Goal: Information Seeking & Learning: Learn about a topic

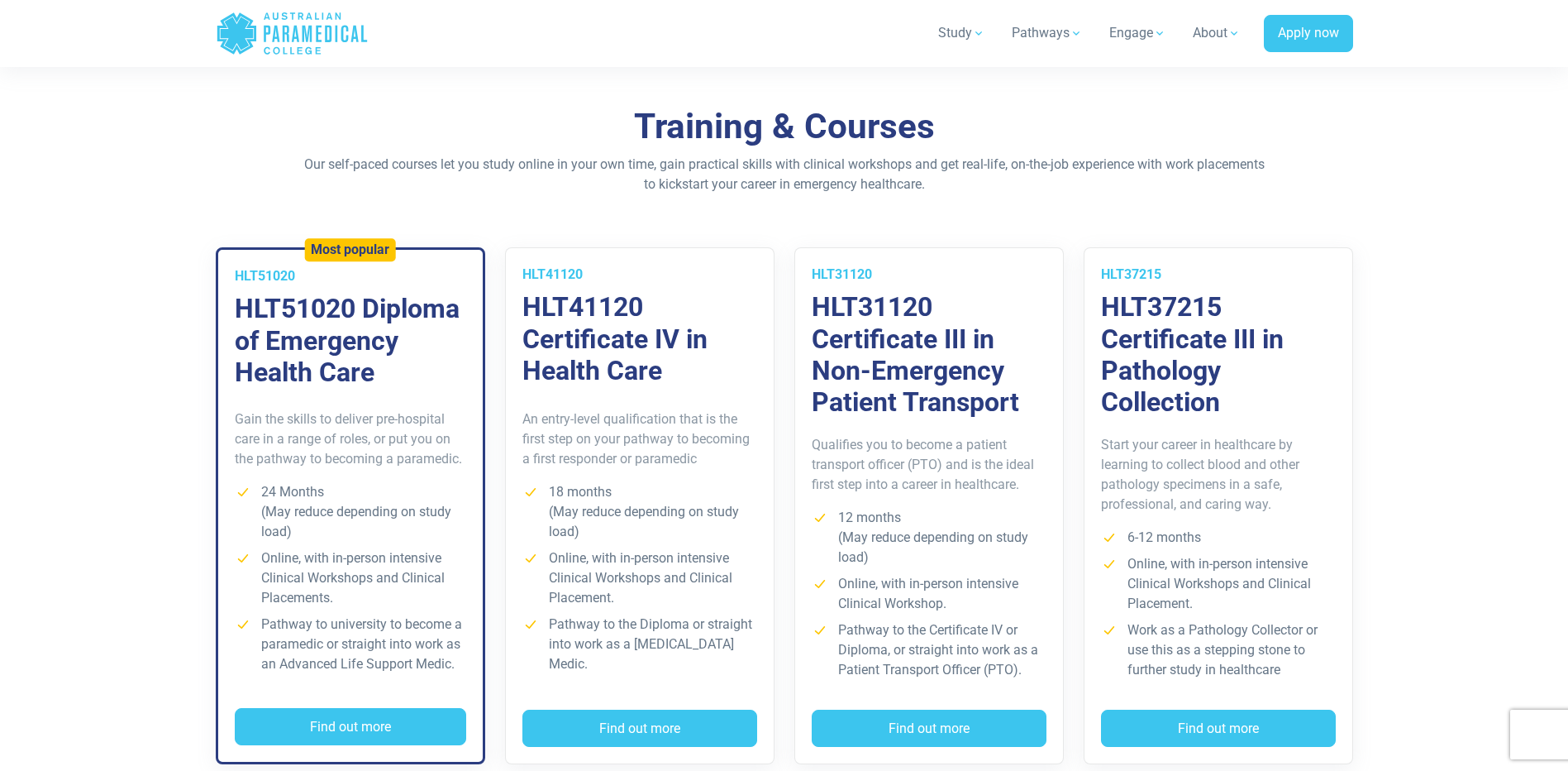
scroll to position [1075, 0]
click at [654, 363] on h3 "HLT41120 Certificate IV in Health Care" at bounding box center [640, 337] width 235 height 95
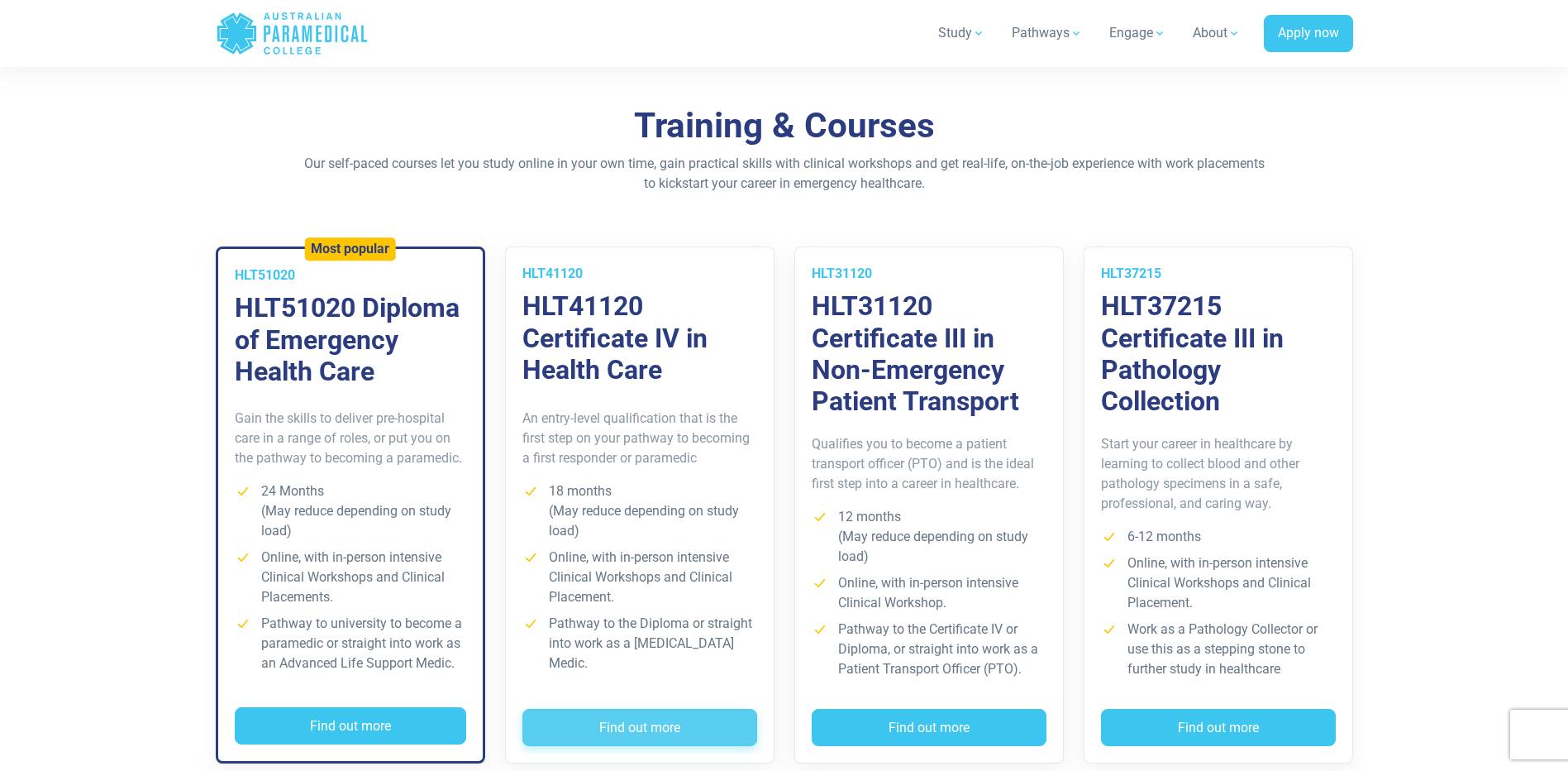
click at [693, 724] on button "Find out more" at bounding box center [640, 727] width 235 height 38
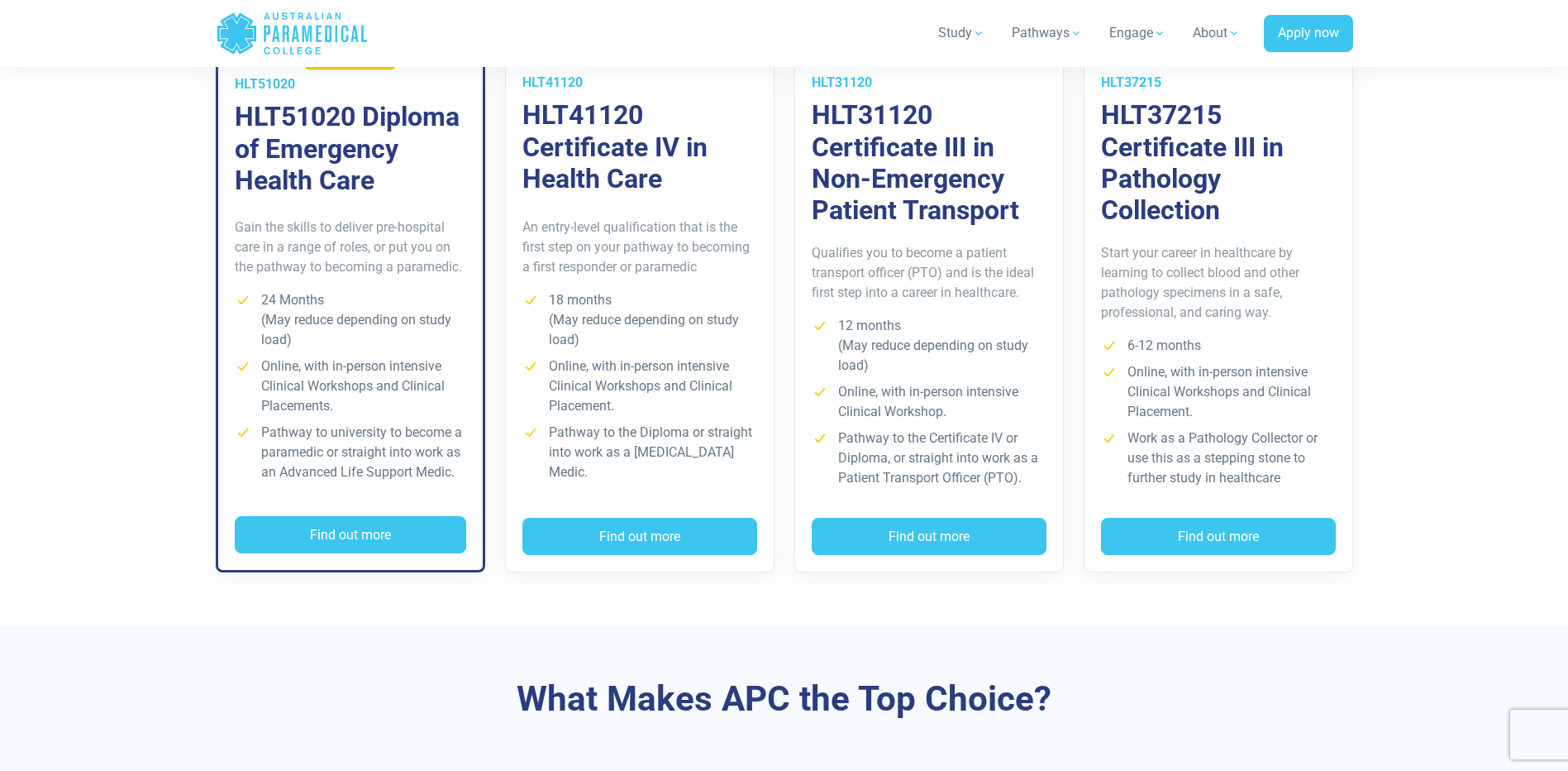
scroll to position [1240, 0]
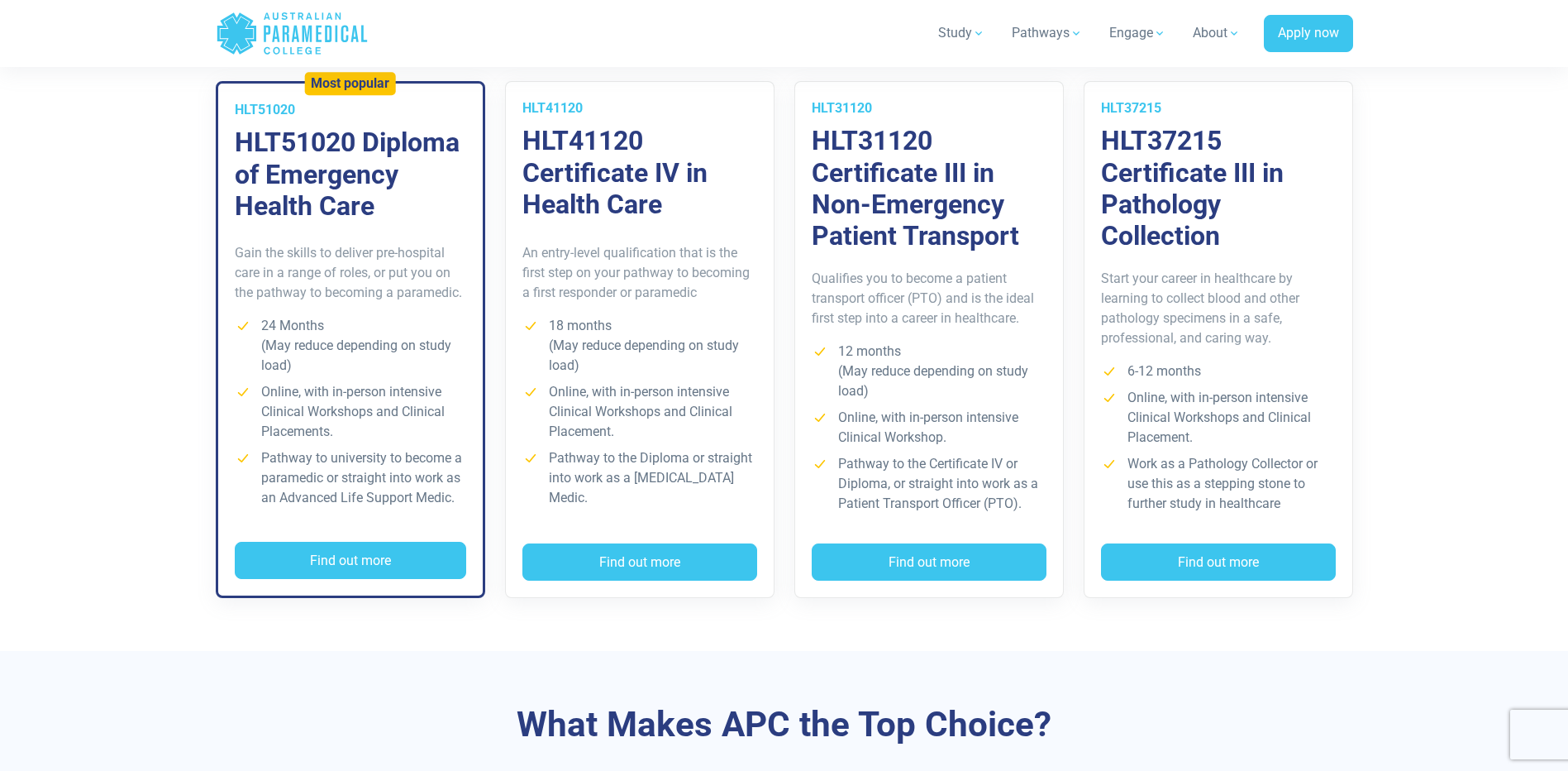
click at [605, 145] on h3 "HLT41120 Certificate IV in Health Care" at bounding box center [640, 173] width 235 height 95
click at [367, 559] on button "Find out more" at bounding box center [351, 560] width 231 height 38
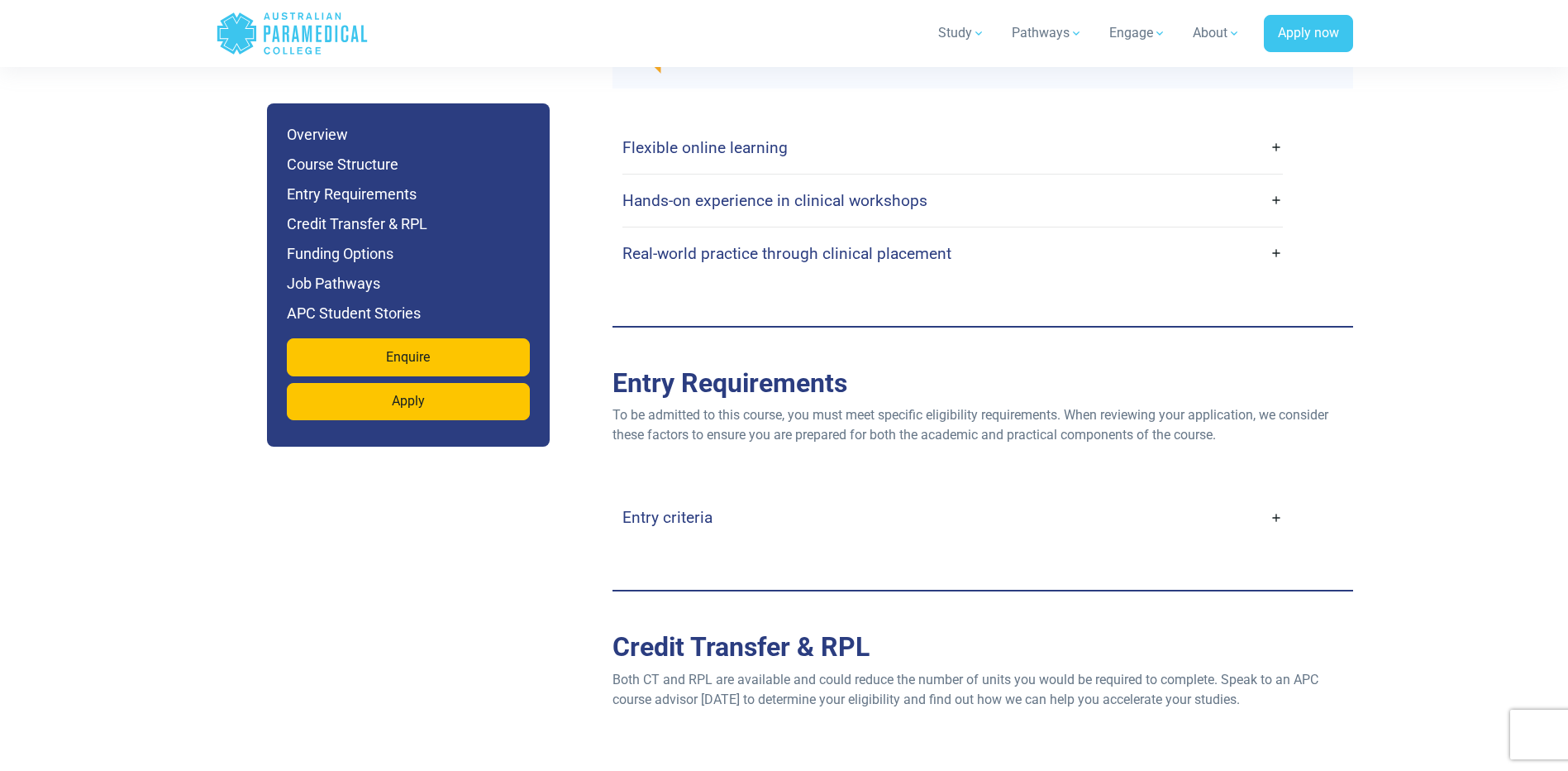
scroll to position [3225, 0]
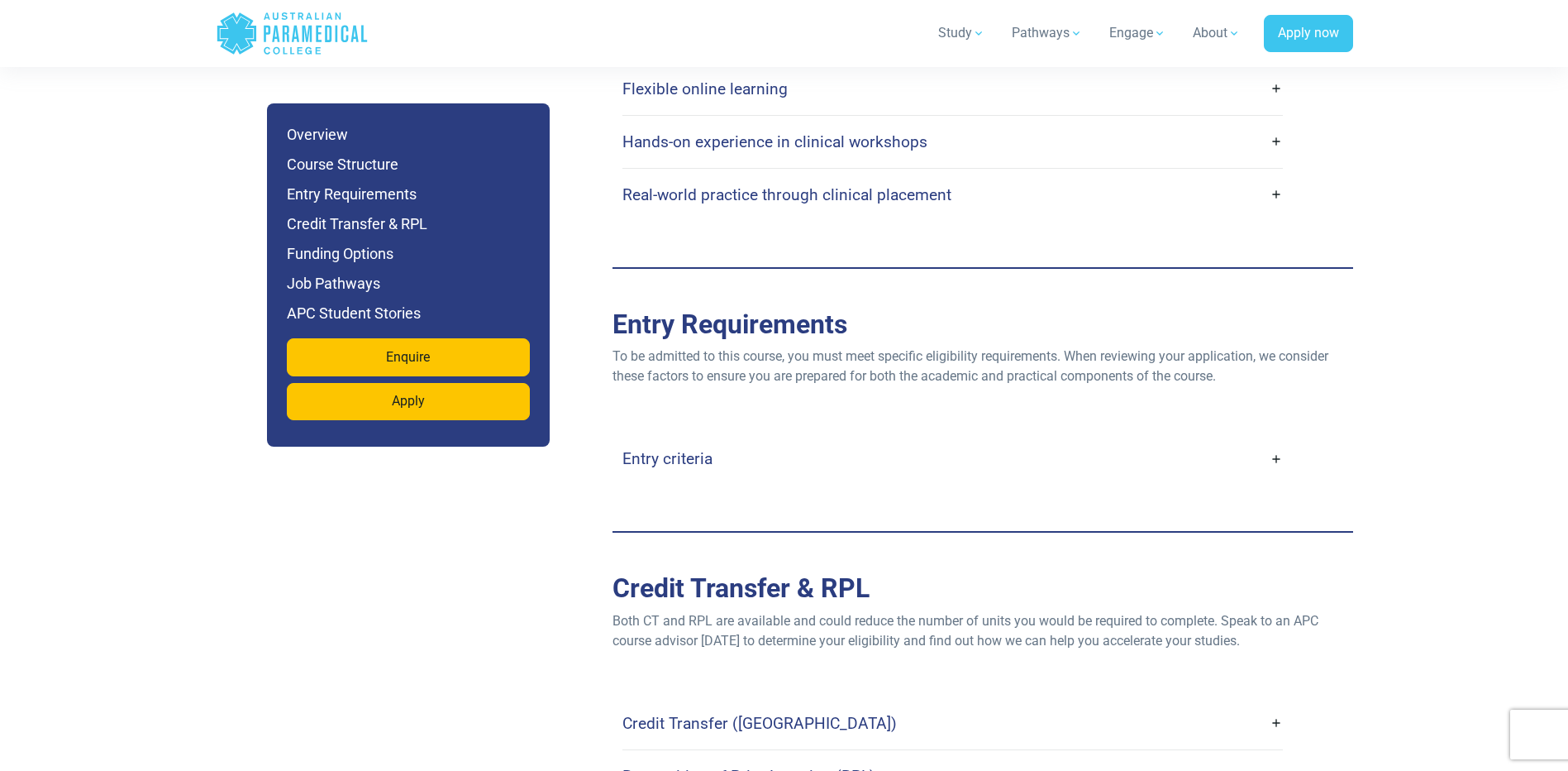
click at [704, 449] on h4 "Entry criteria" at bounding box center [668, 459] width 91 height 19
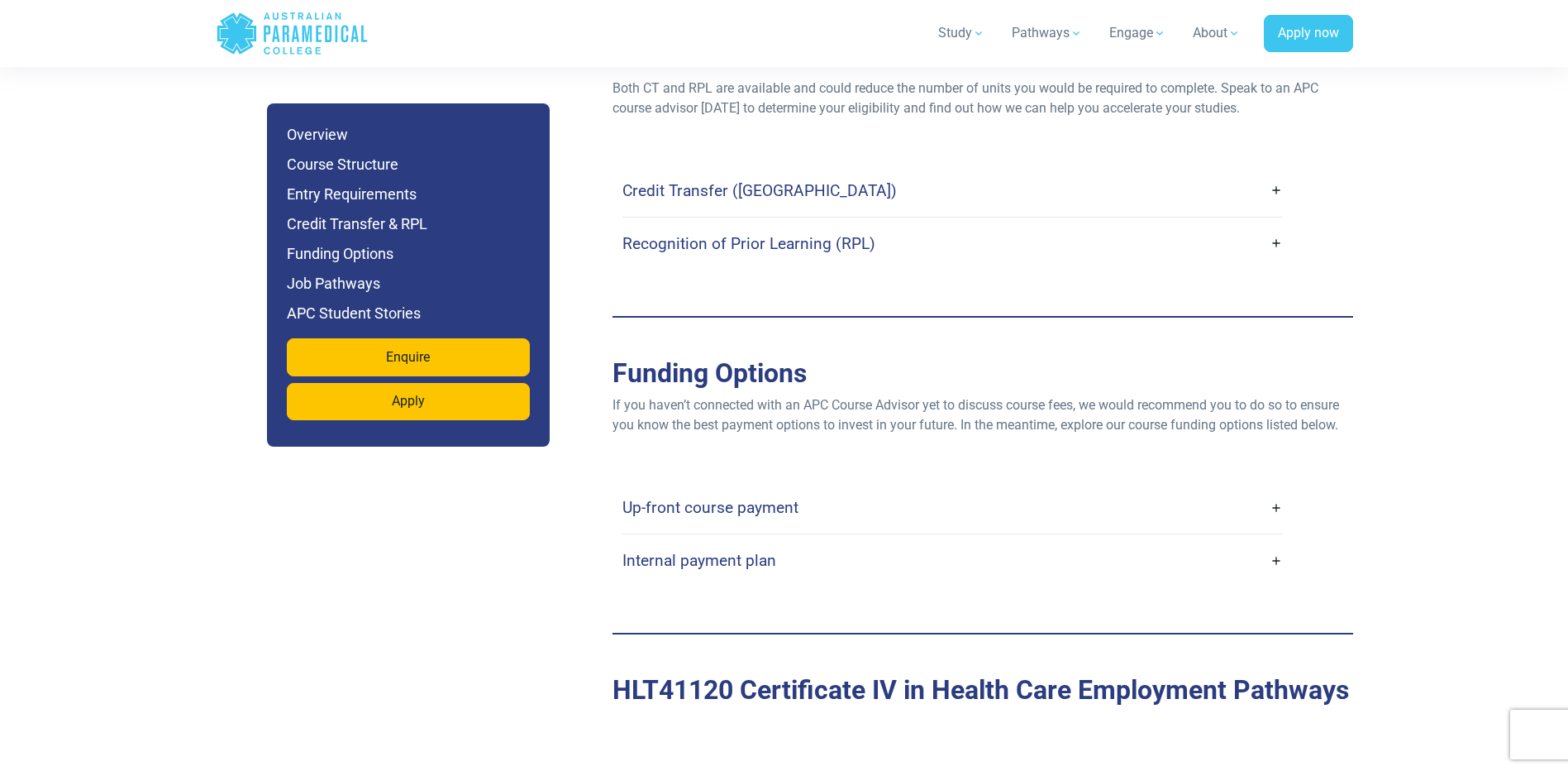
scroll to position [4464, 0]
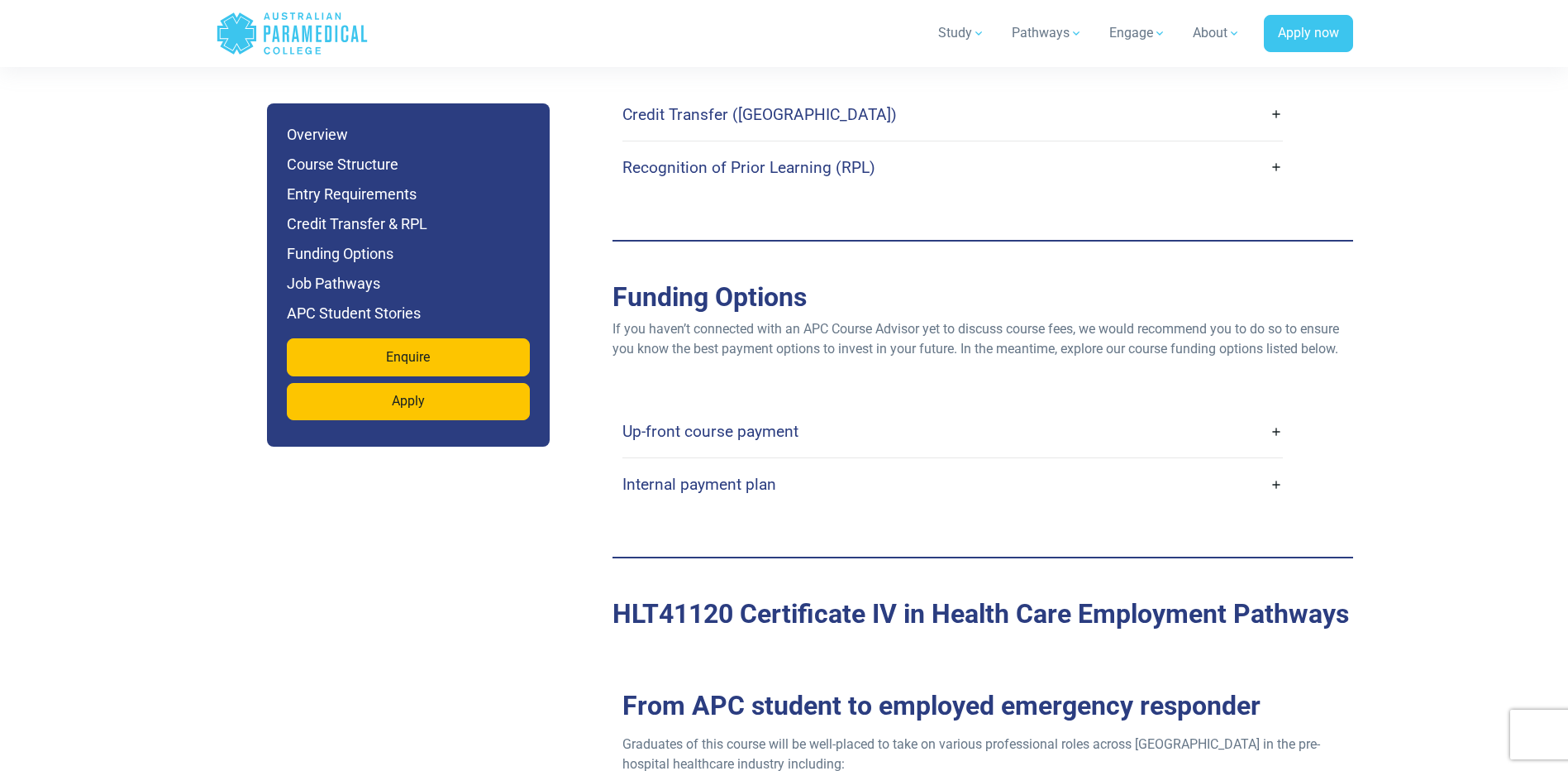
click at [743, 421] on h4 "Up-front course payment" at bounding box center [710, 431] width 176 height 19
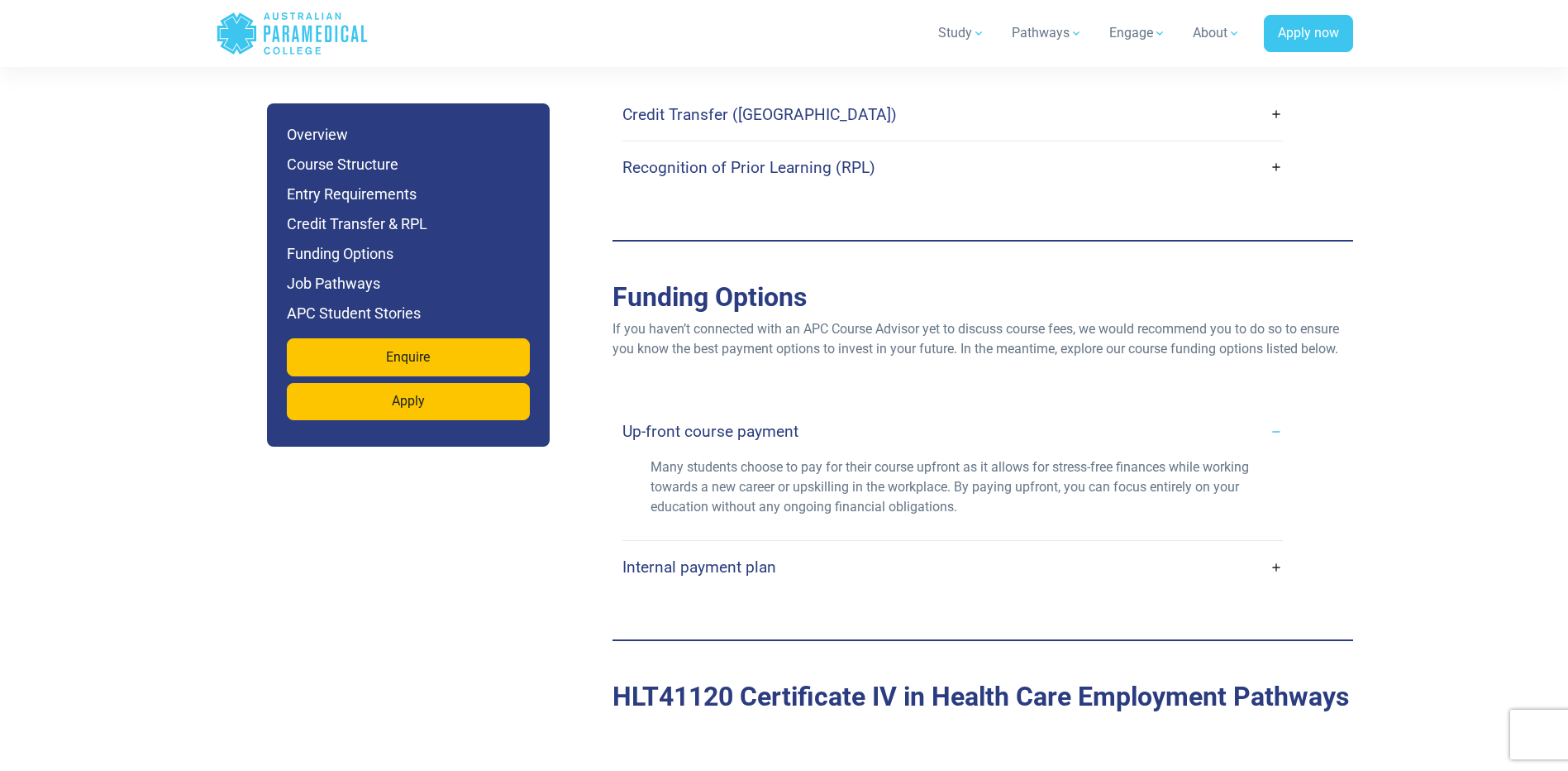
click at [719, 547] on link "Internal payment plan" at bounding box center [952, 567] width 660 height 39
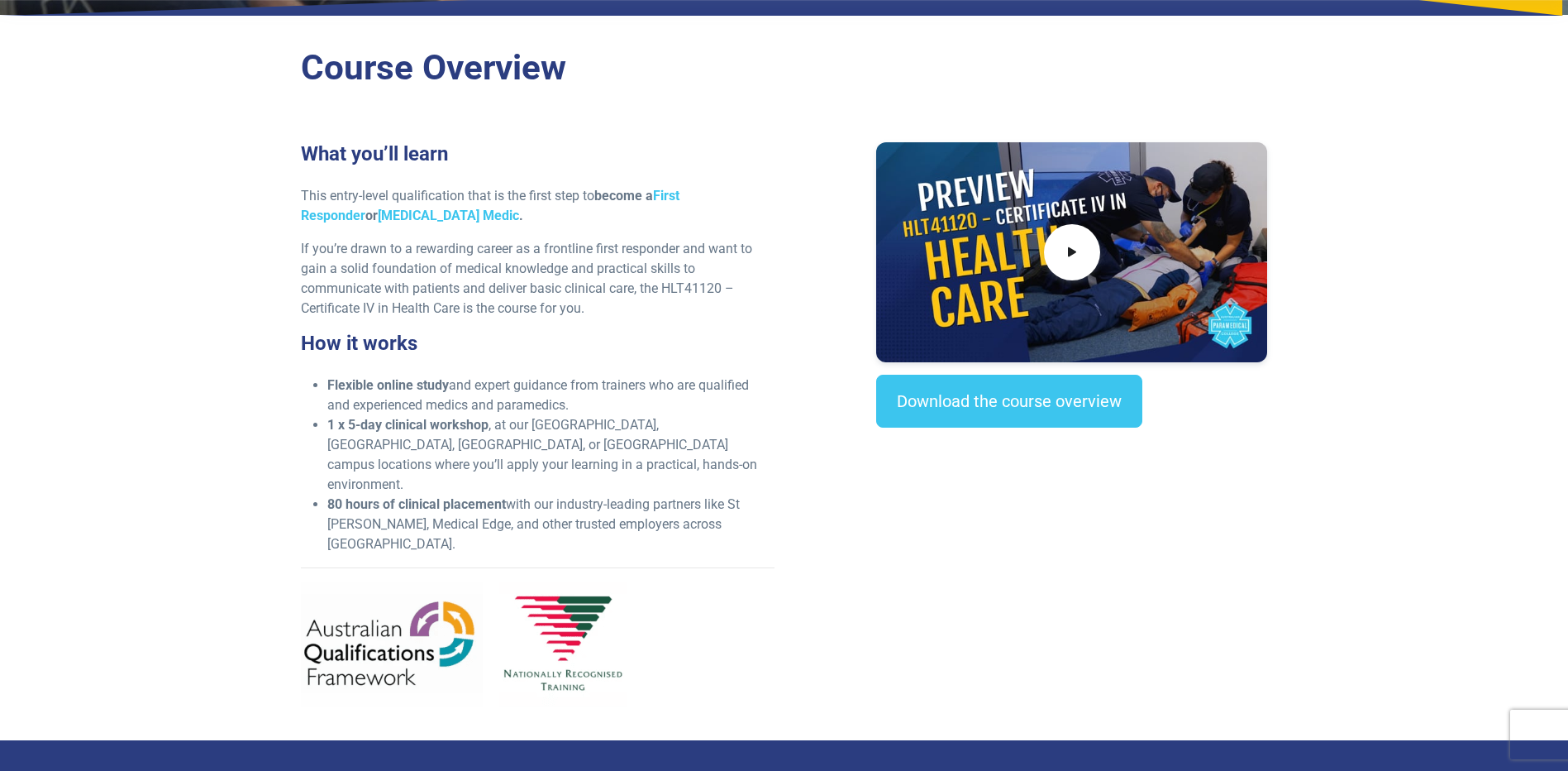
scroll to position [0, 0]
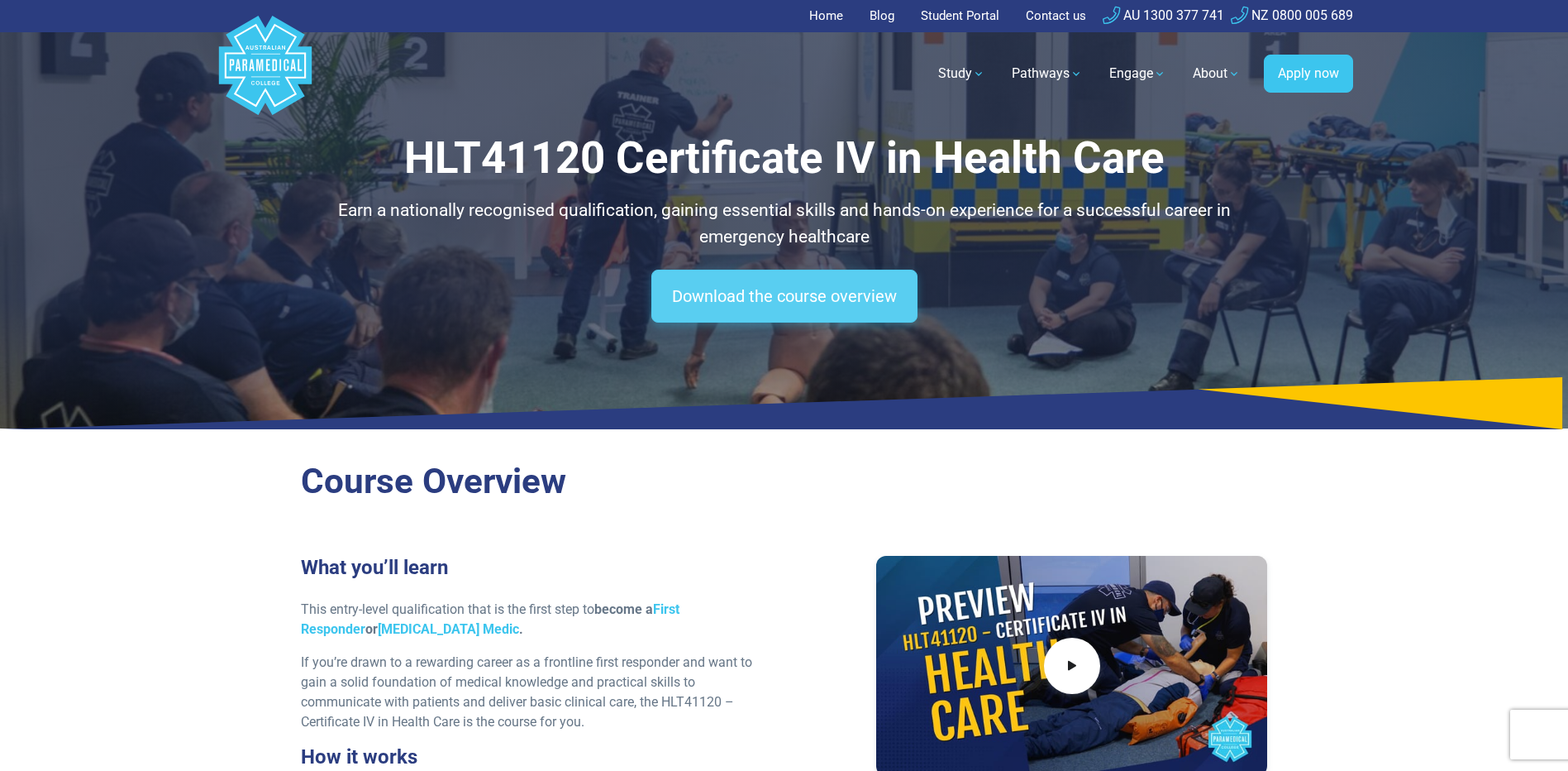
click at [815, 317] on link "Download the course overview" at bounding box center [784, 296] width 266 height 53
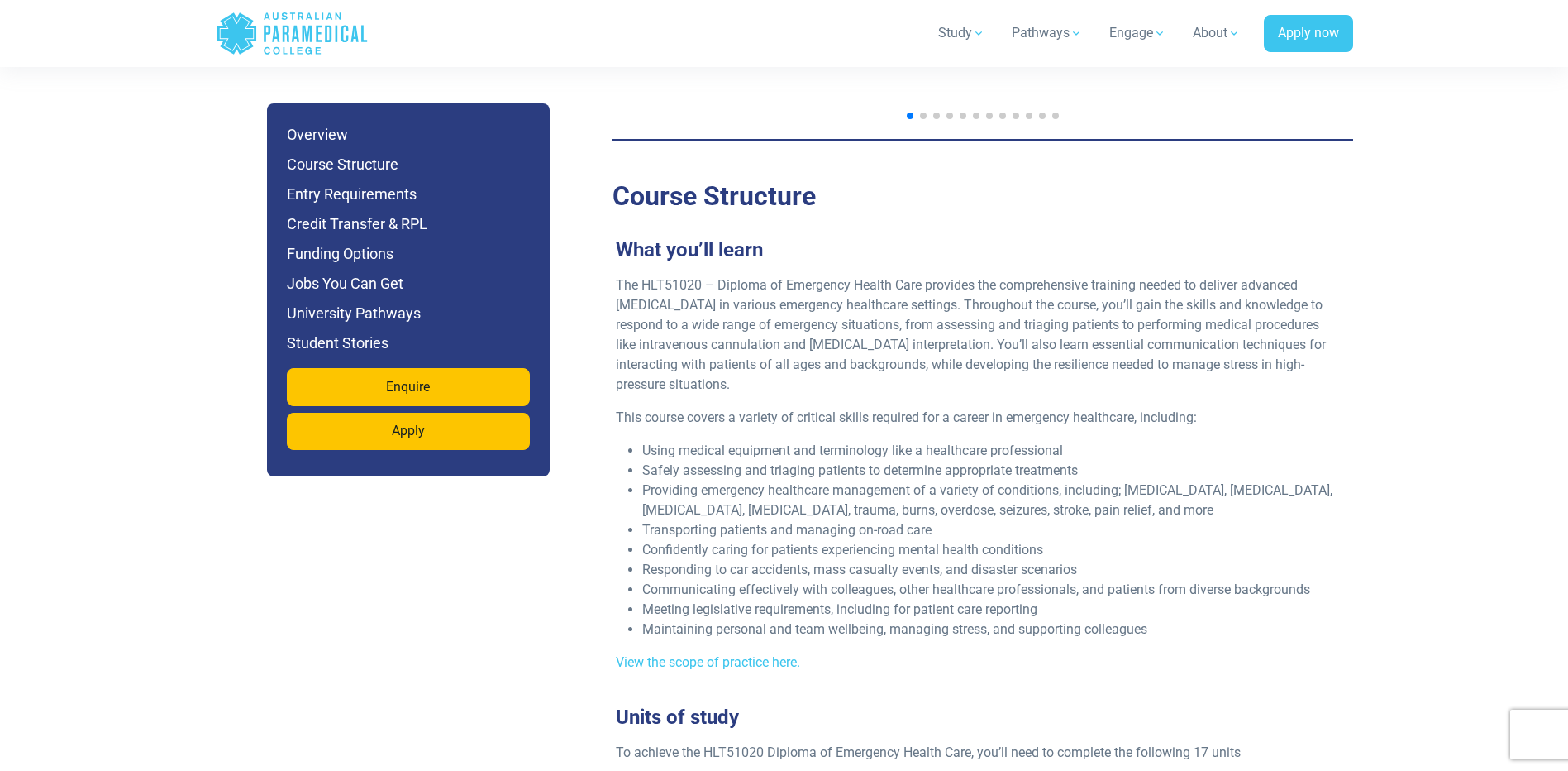
scroll to position [2976, 0]
drag, startPoint x: 641, startPoint y: 243, endPoint x: 924, endPoint y: 244, distance: 283.0
click at [924, 277] on p "The HLT51020 – Diploma of Emergency Health Care provides the comprehensive trai…" at bounding box center [976, 336] width 721 height 120
copy p "HLT51020 – Diploma of Emergency Health Care"
